Goal: Navigation & Orientation: Find specific page/section

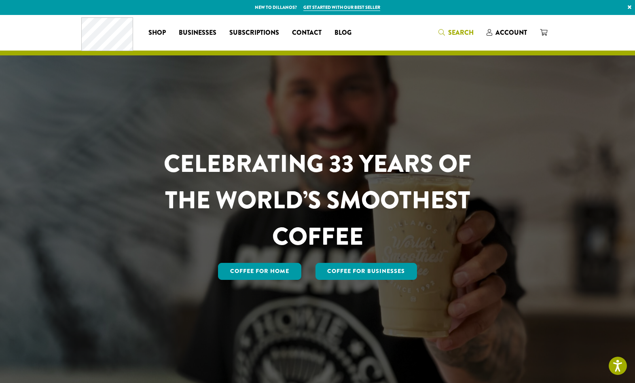
click at [455, 31] on span "Search" at bounding box center [460, 32] width 25 height 9
click at [516, 32] on span "Account" at bounding box center [512, 32] width 32 height 9
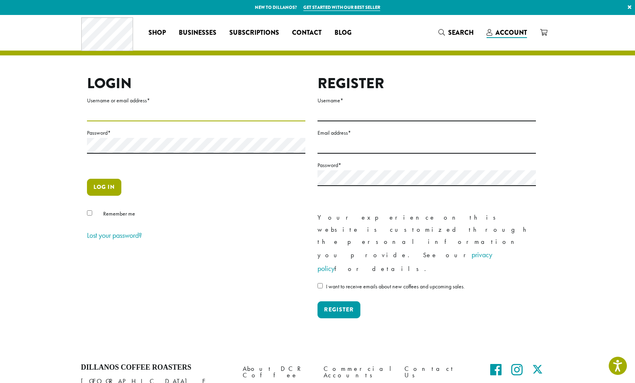
type input "**********"
click at [104, 190] on button "Log in" at bounding box center [104, 187] width 34 height 17
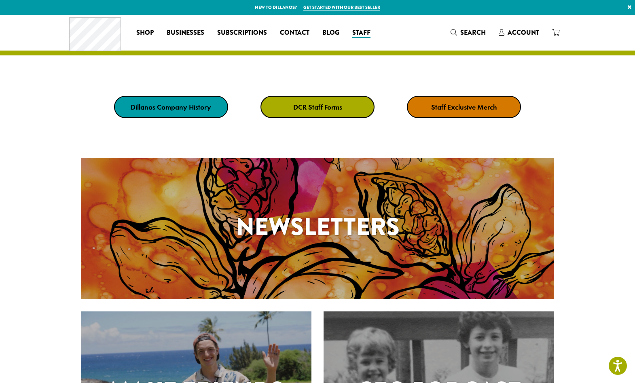
click at [467, 104] on strong "Staff Exclusive Merch" at bounding box center [464, 106] width 66 height 9
click at [341, 110] on strong "DCR Staff Forms" at bounding box center [317, 106] width 49 height 9
click at [335, 107] on strong "DCR Staff Forms" at bounding box center [317, 106] width 49 height 9
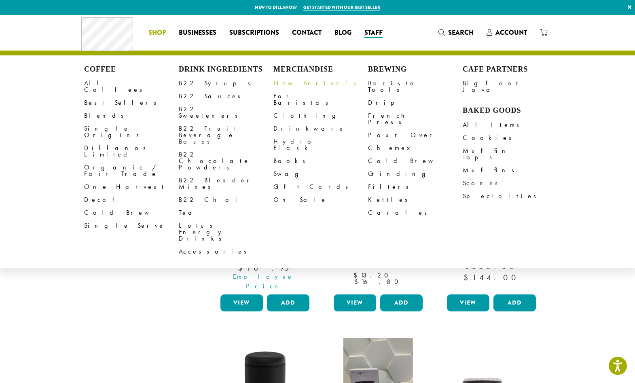
click at [294, 85] on link "New Arrivals" at bounding box center [321, 83] width 95 height 13
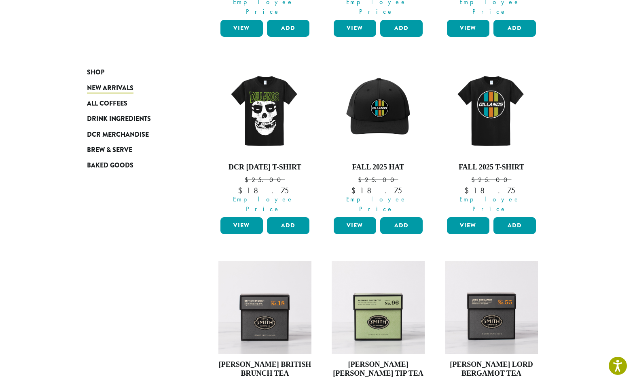
scroll to position [269, 0]
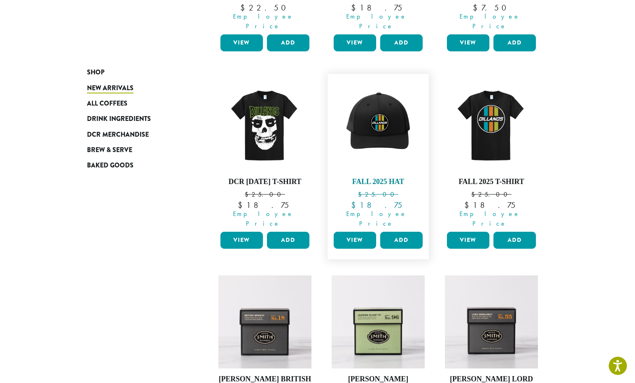
click at [377, 107] on img at bounding box center [378, 124] width 93 height 93
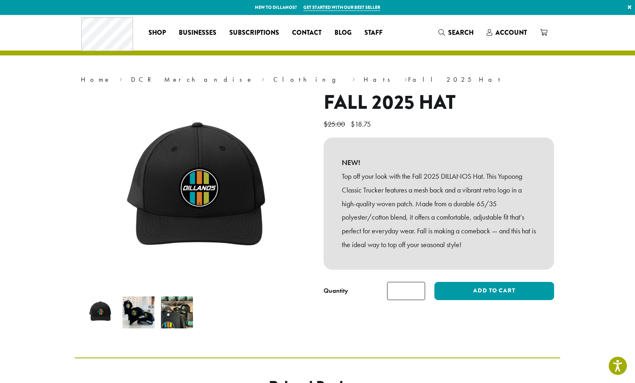
click at [188, 319] on img at bounding box center [177, 313] width 32 height 32
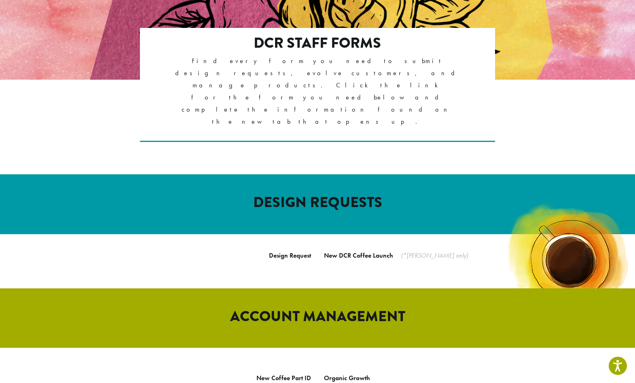
scroll to position [167, 0]
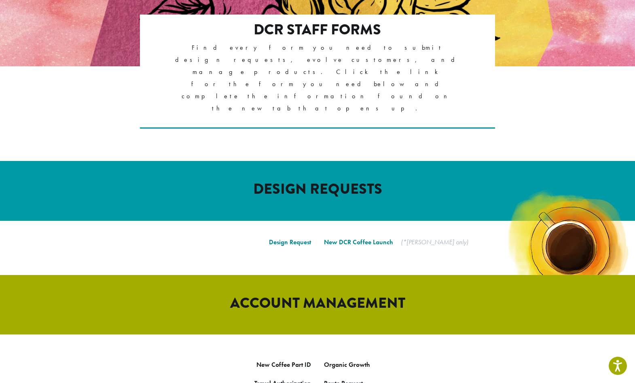
drag, startPoint x: 293, startPoint y: 195, endPoint x: 347, endPoint y: 193, distance: 54.7
click at [293, 238] on link "Design Request" at bounding box center [290, 242] width 42 height 8
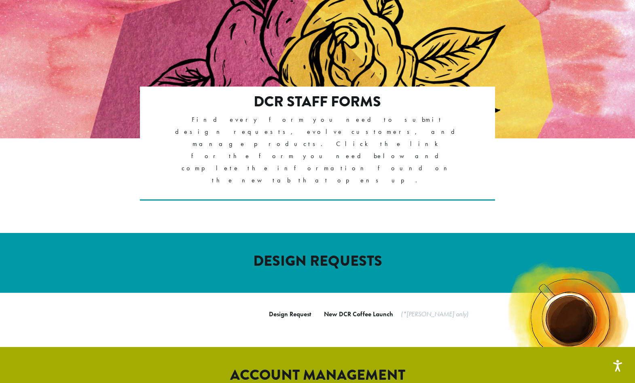
scroll to position [100, 0]
